Goal: Information Seeking & Learning: Check status

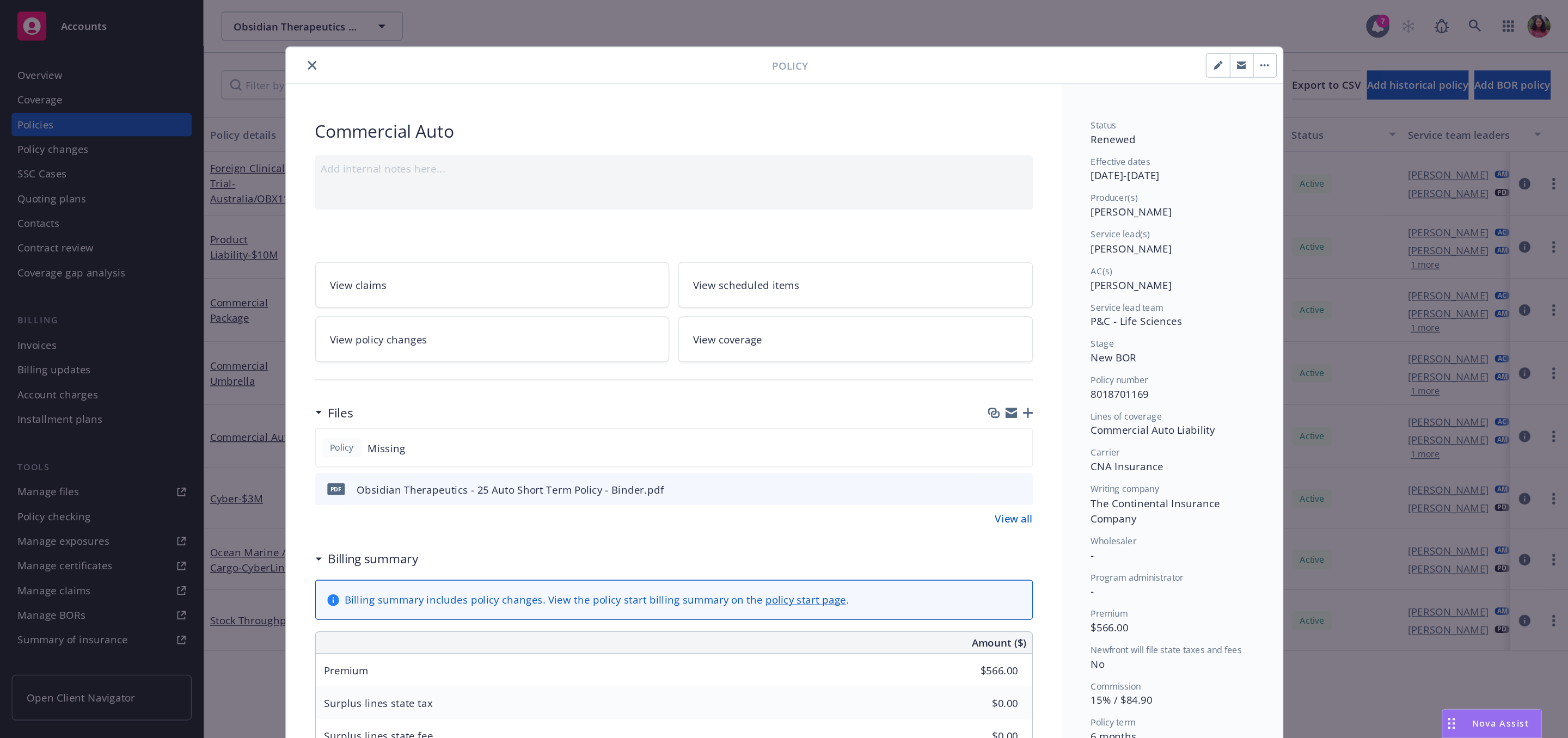
scroll to position [952, 0]
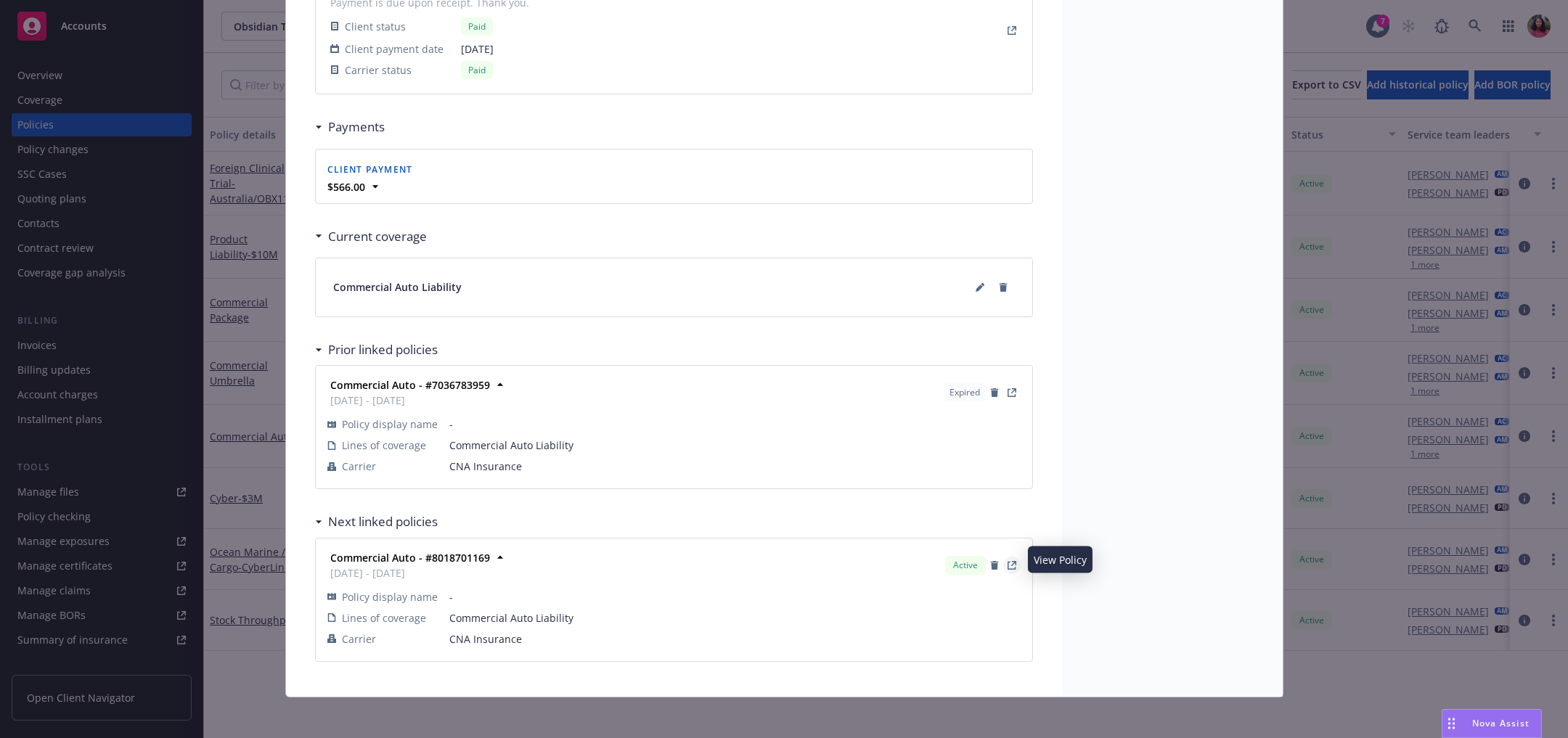
click at [1013, 561] on icon "View Policy" at bounding box center [1012, 565] width 8 height 8
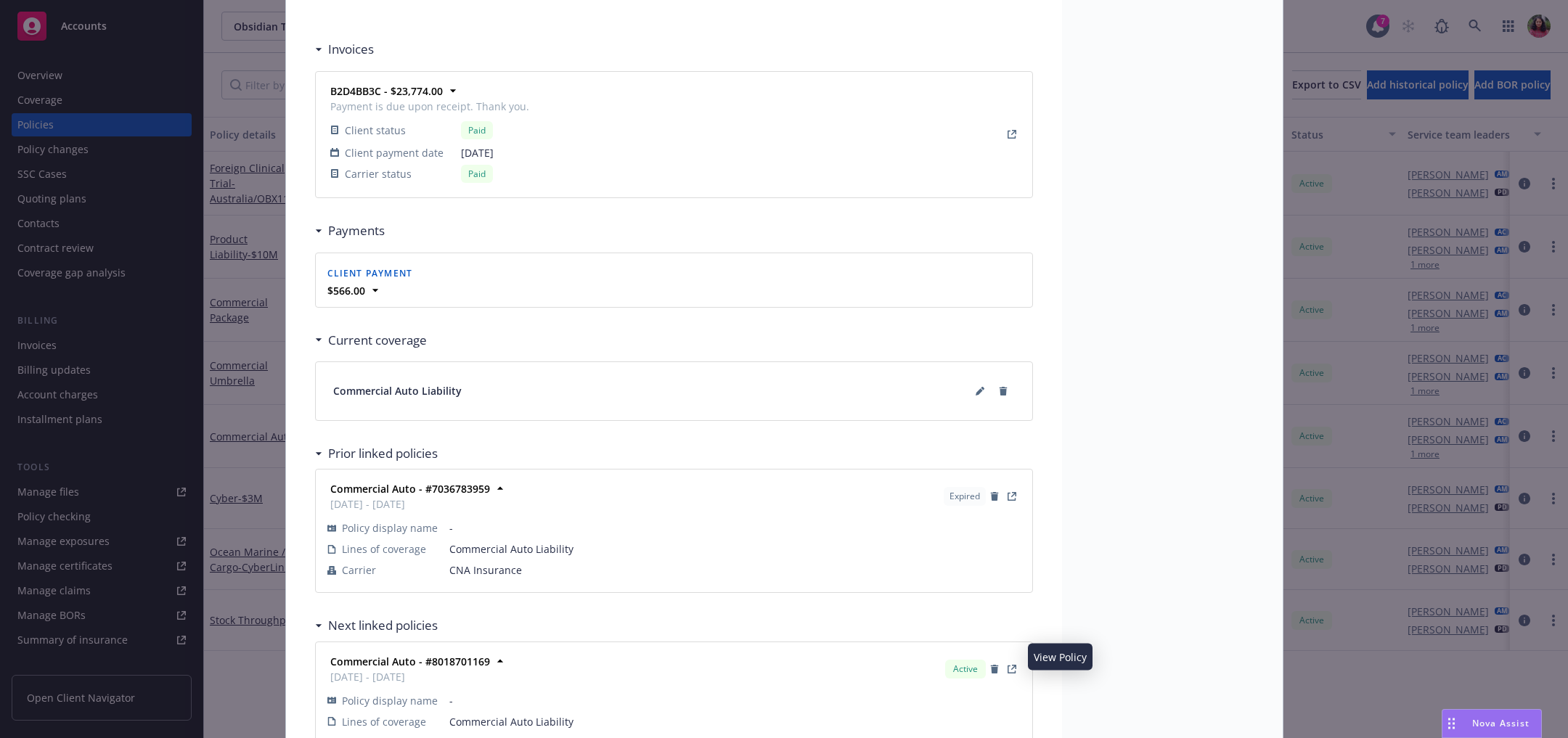
scroll to position [1173, 0]
